Goal: Book appointment/travel/reservation

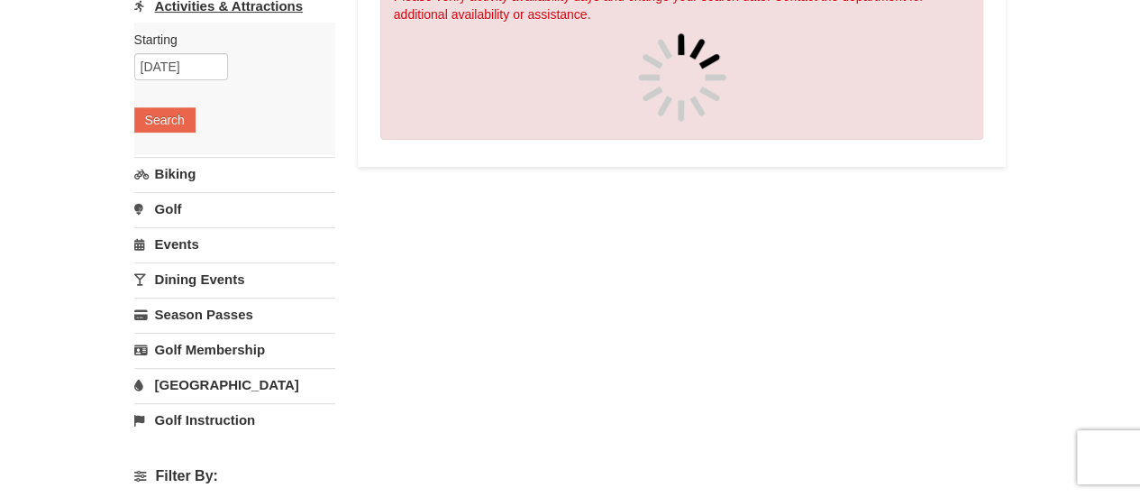
scroll to position [239, 0]
click at [203, 272] on link "Dining Events" at bounding box center [234, 277] width 201 height 33
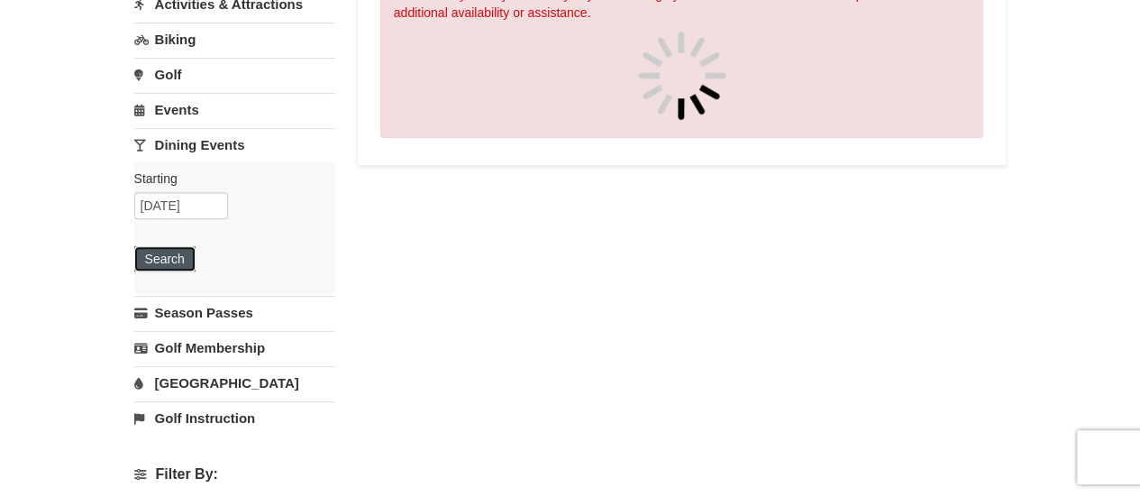
click at [167, 261] on button "Search" at bounding box center [164, 258] width 61 height 25
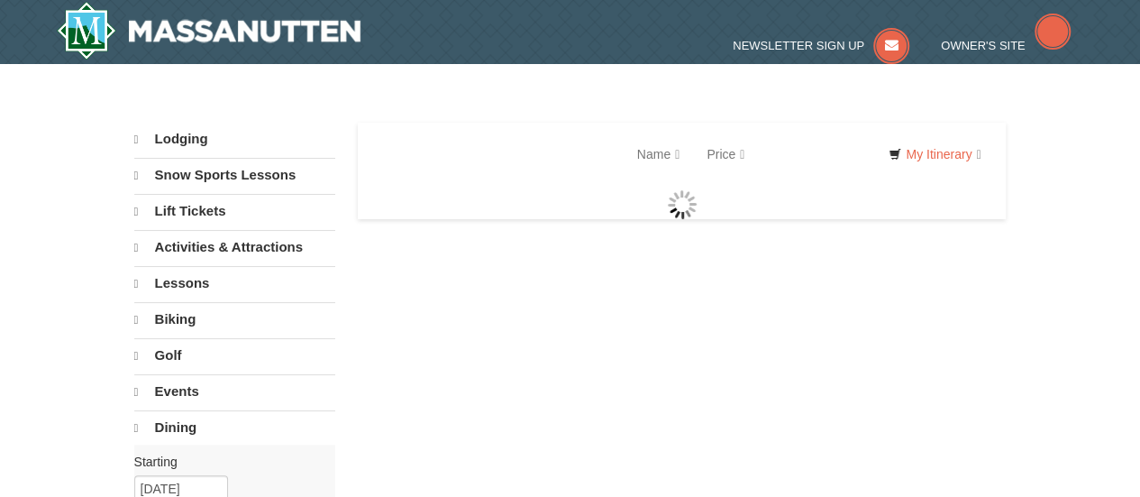
select select "9"
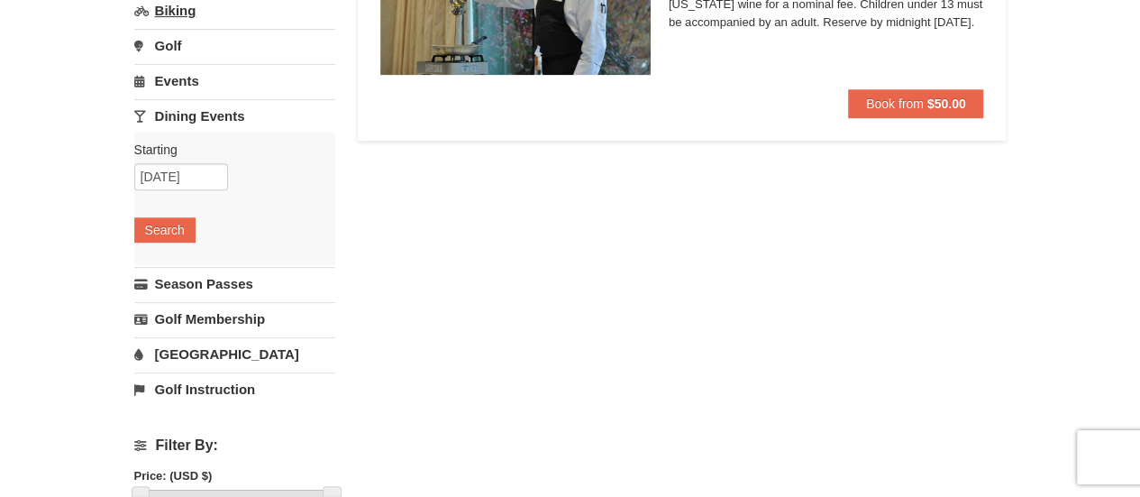
scroll to position [273, 0]
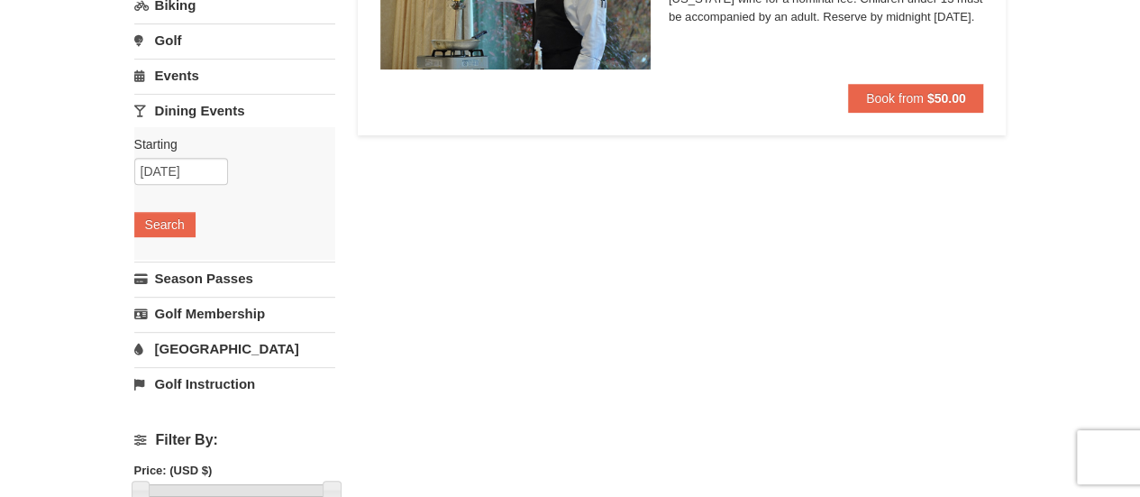
click at [177, 344] on link "[GEOGRAPHIC_DATA]" at bounding box center [234, 348] width 201 height 33
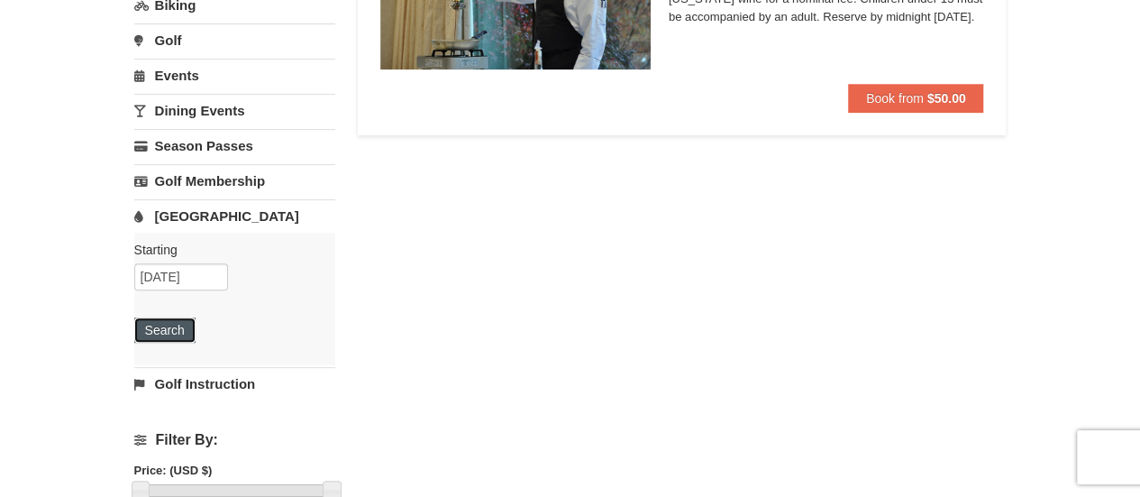
click at [170, 334] on button "Search" at bounding box center [164, 329] width 61 height 25
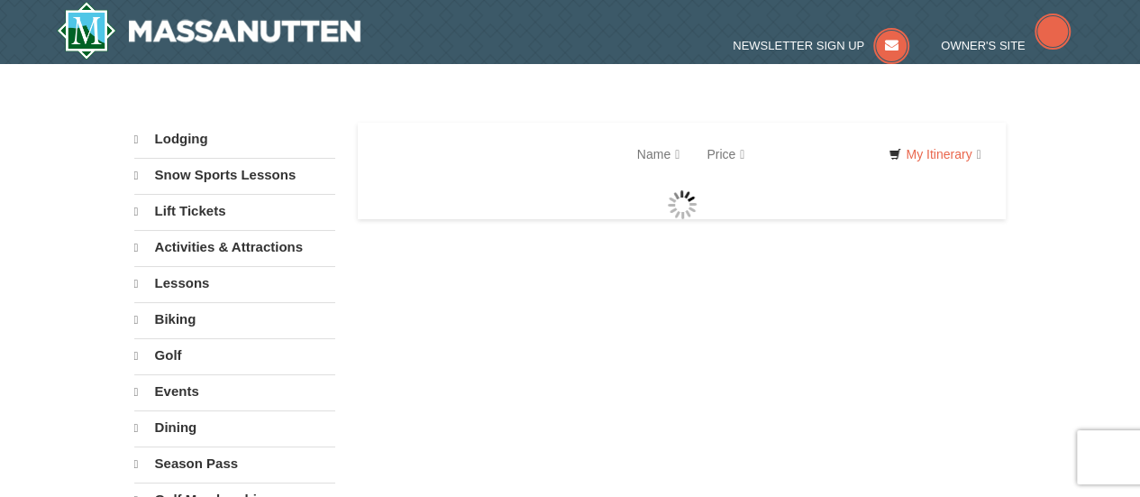
select select "9"
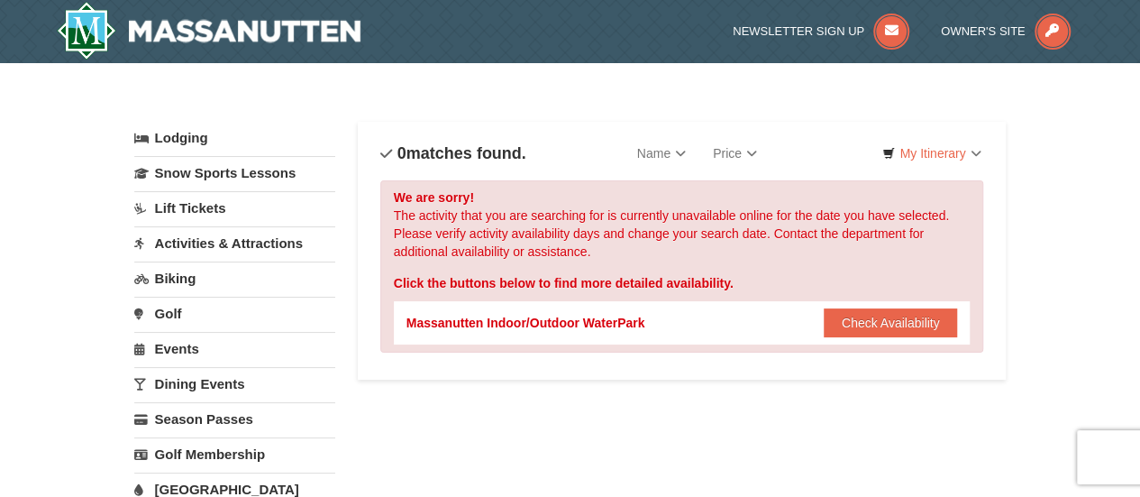
click at [198, 243] on link "Activities & Attractions" at bounding box center [234, 242] width 201 height 33
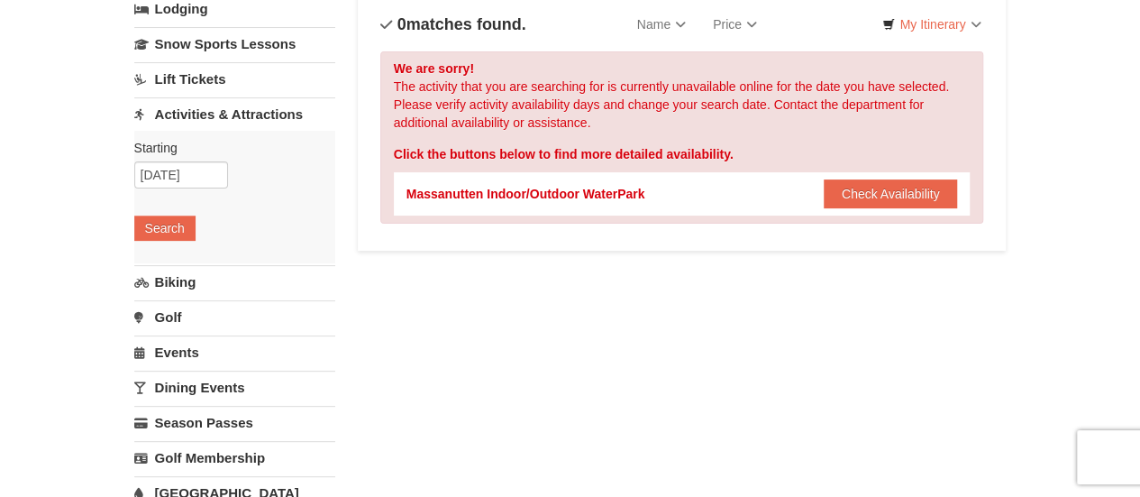
scroll to position [130, 0]
drag, startPoint x: 183, startPoint y: 242, endPoint x: 180, endPoint y: 218, distance: 23.6
click at [180, 218] on div "Starting Please format dates MM/DD/YYYY Please format dates MM/DD/YYYY 09/10/20…" at bounding box center [234, 196] width 201 height 133
click at [180, 218] on button "Search" at bounding box center [164, 227] width 61 height 25
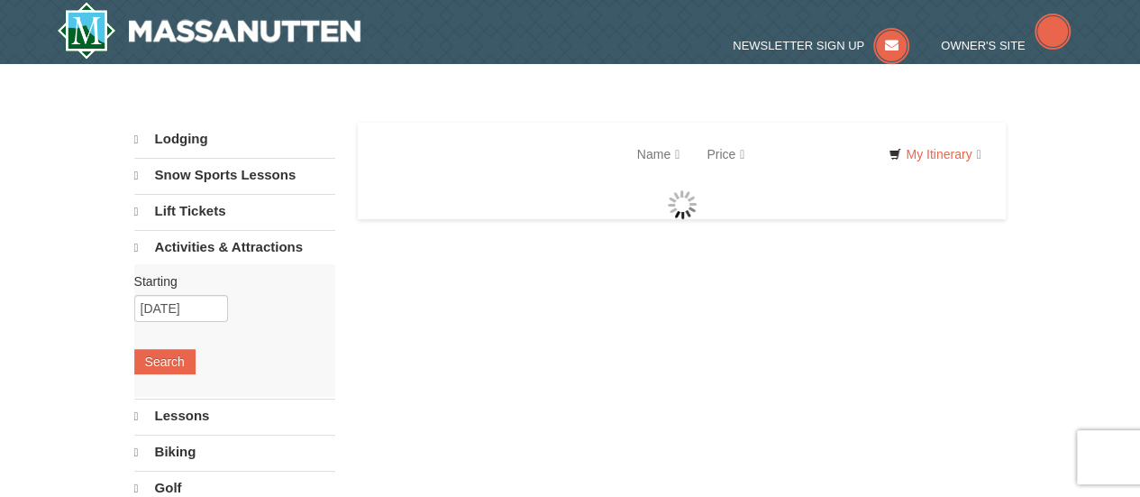
select select "9"
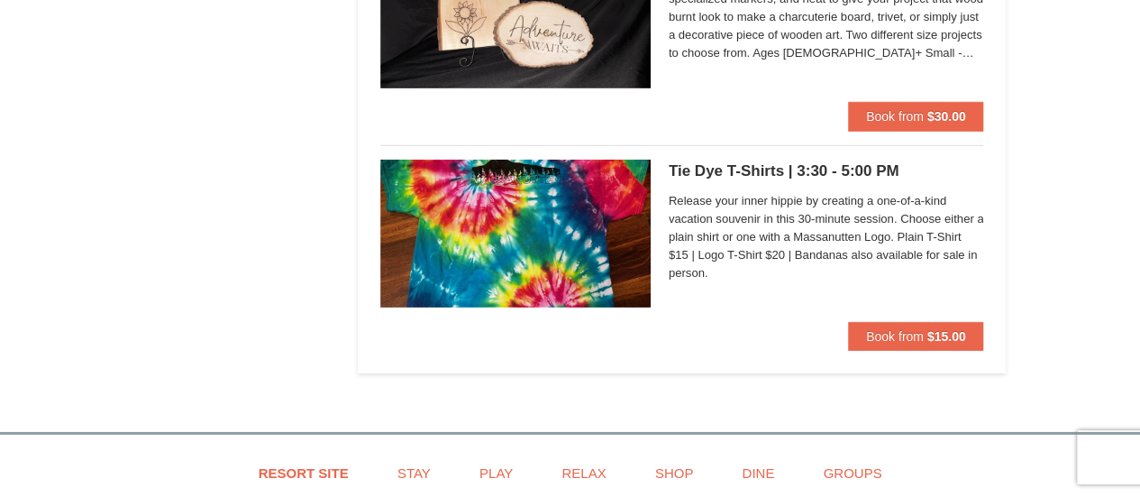
scroll to position [2669, 0]
